Goal: Task Accomplishment & Management: Manage account settings

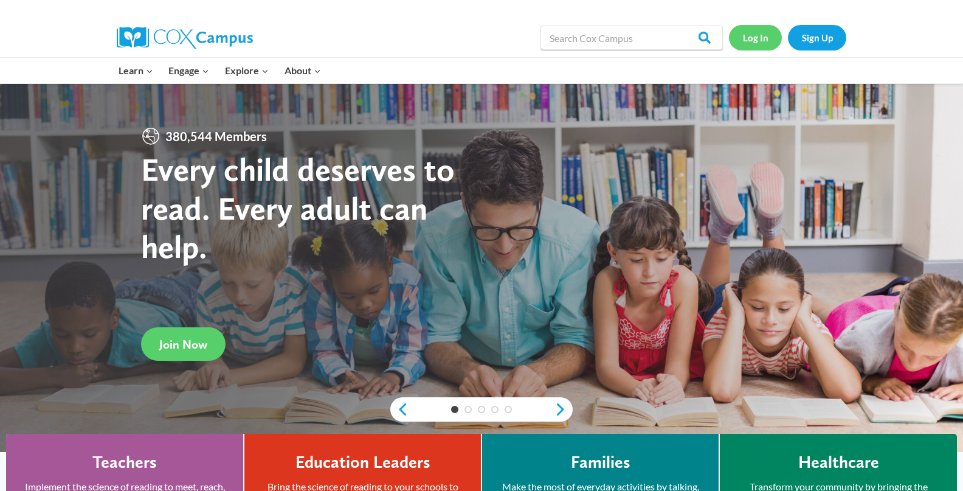
click at [754, 38] on link "Log In" at bounding box center [755, 37] width 53 height 25
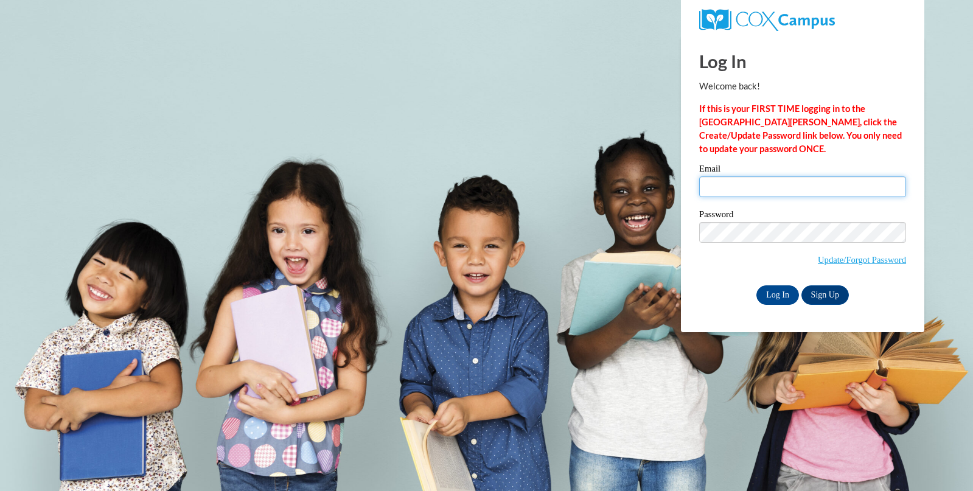
click at [749, 182] on input "Email" at bounding box center [802, 186] width 207 height 21
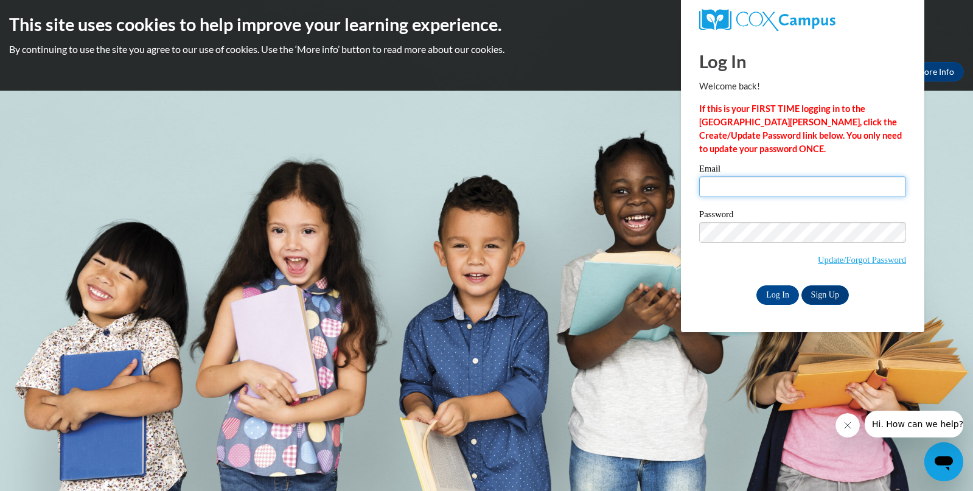
type input "[EMAIL_ADDRESS][DOMAIN_NAME]"
click at [780, 293] on input "Log In" at bounding box center [777, 294] width 43 height 19
